Goal: Information Seeking & Learning: Learn about a topic

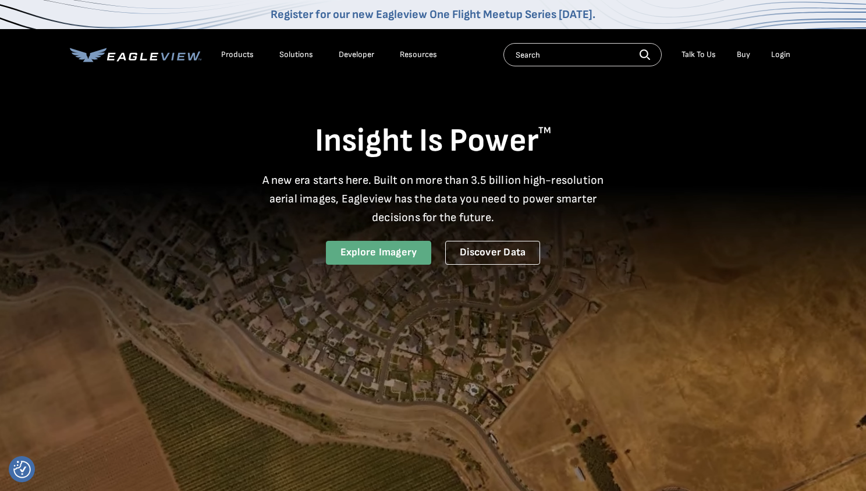
click at [380, 256] on link "Explore Imagery" at bounding box center [379, 253] width 106 height 24
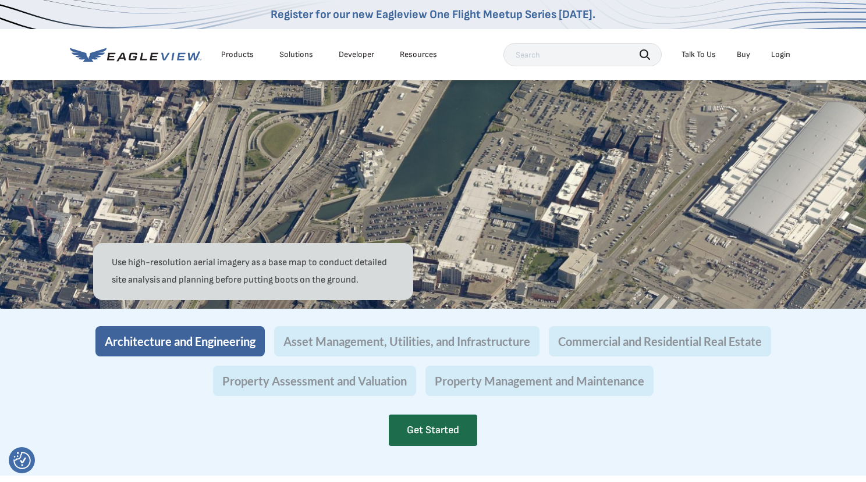
scroll to position [1047, 0]
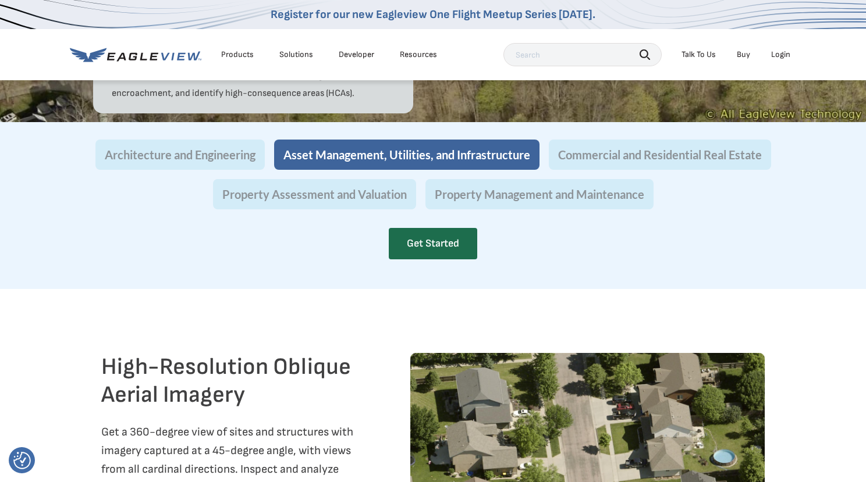
scroll to position [1222, 0]
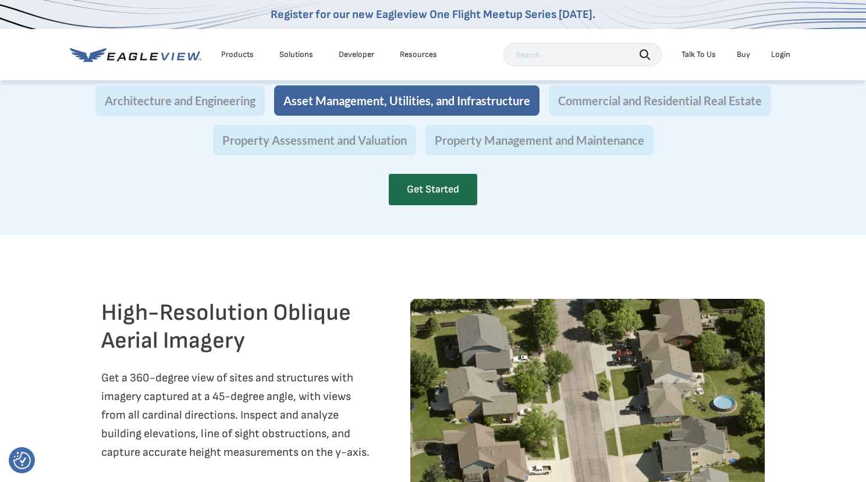
click at [241, 53] on div "Products" at bounding box center [237, 54] width 33 height 10
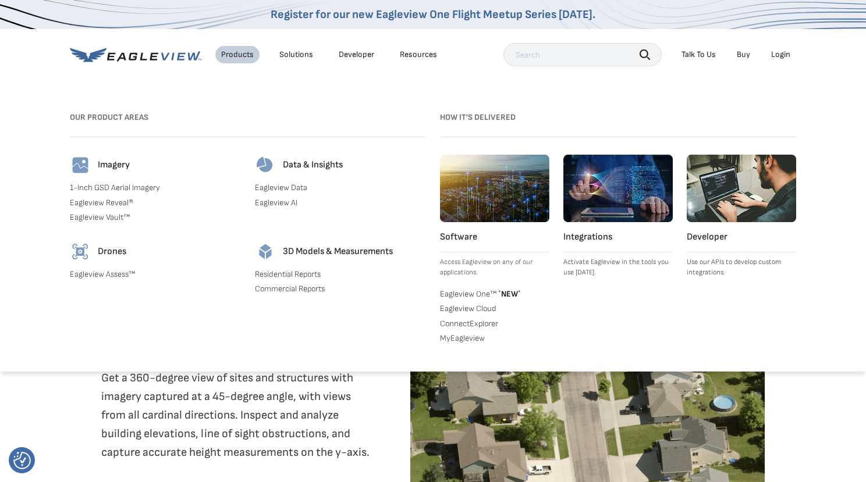
click at [95, 186] on link "1-Inch GSD Aerial Imagery" at bounding box center [155, 188] width 171 height 10
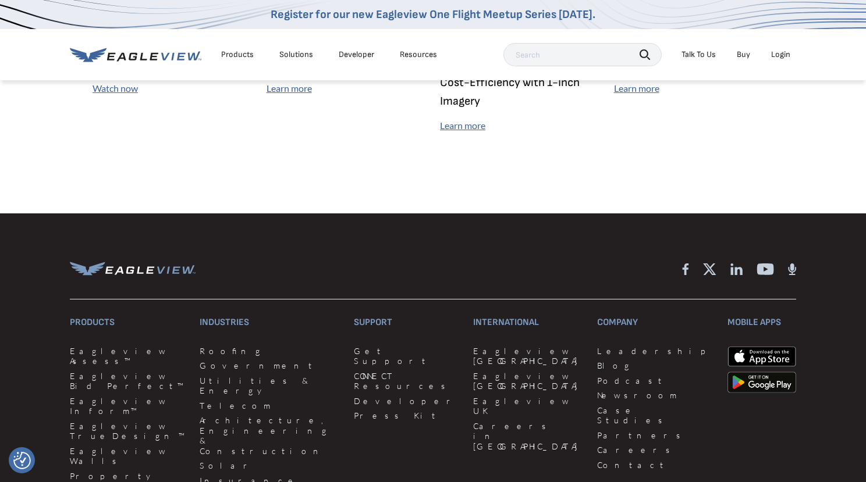
scroll to position [3678, 0]
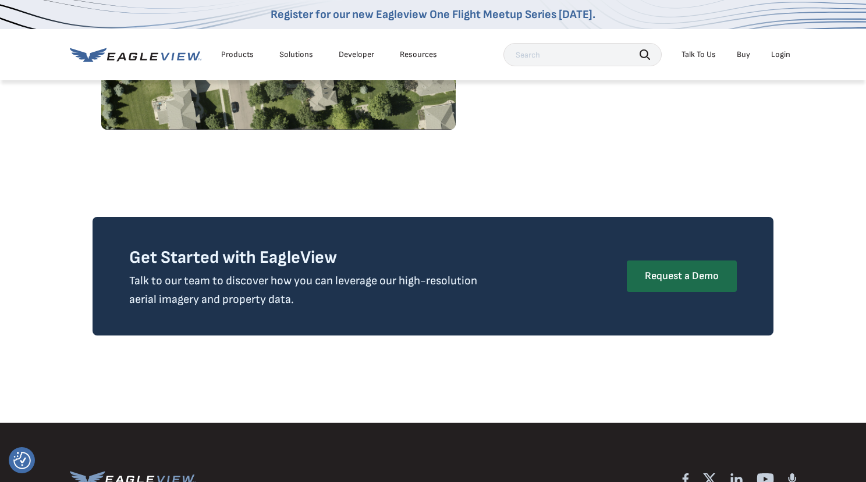
scroll to position [2211, 0]
